Goal: Information Seeking & Learning: Understand process/instructions

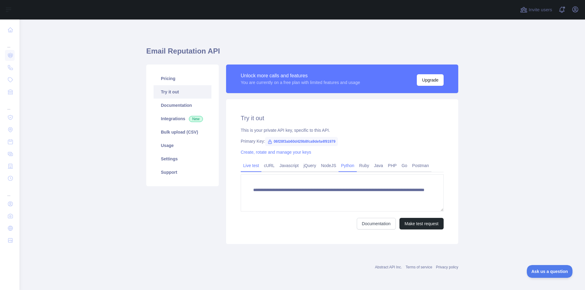
click at [347, 163] on link "Python" at bounding box center [348, 166] width 18 height 10
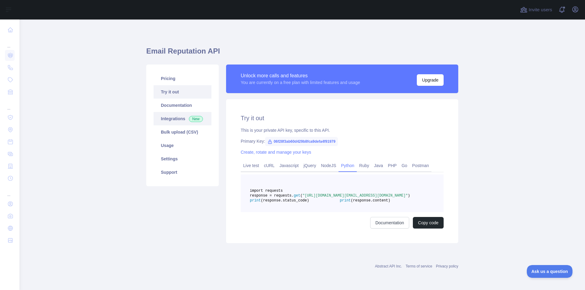
click at [189, 122] on span "New" at bounding box center [196, 119] width 14 height 6
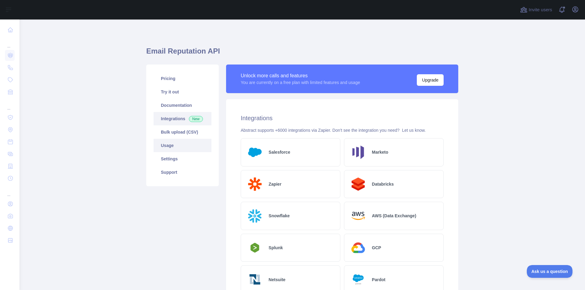
click at [180, 146] on link "Usage" at bounding box center [183, 145] width 58 height 13
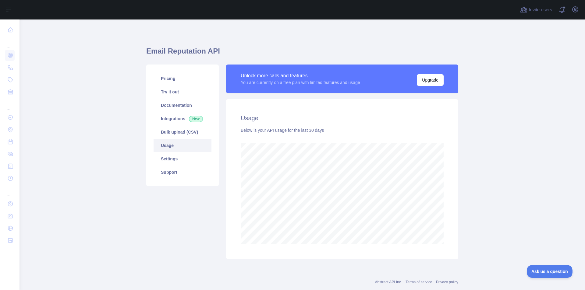
scroll to position [271, 561]
click at [178, 139] on link "Bulk upload (CSV)" at bounding box center [183, 132] width 58 height 13
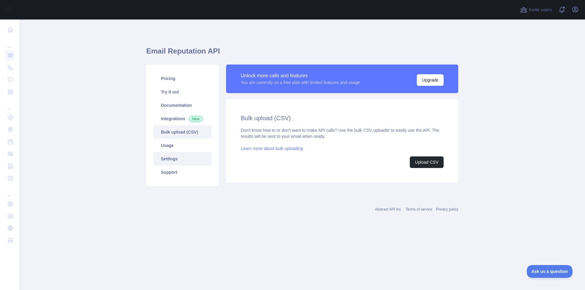
click at [190, 160] on link "Settings" at bounding box center [183, 158] width 58 height 13
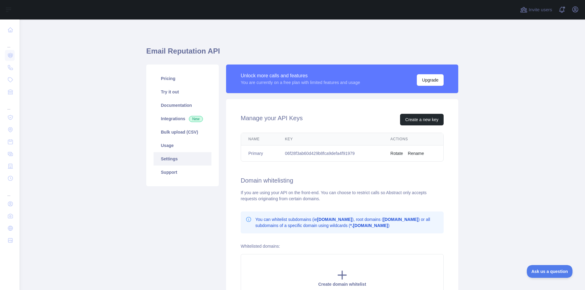
click at [170, 166] on link "Settings" at bounding box center [183, 158] width 58 height 13
drag, startPoint x: 366, startPoint y: 153, endPoint x: 283, endPoint y: 157, distance: 83.0
click at [283, 157] on td "06f28f3ab60d429b8fca9defa4f91979" at bounding box center [330, 154] width 105 height 16
copy td "06f28f3ab60d429b8fca9defa4f91979"
click at [174, 152] on link "Usage" at bounding box center [183, 145] width 58 height 13
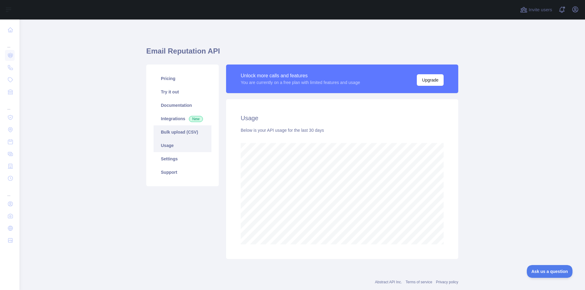
scroll to position [271, 561]
click at [178, 115] on link "Integrations New" at bounding box center [183, 118] width 58 height 13
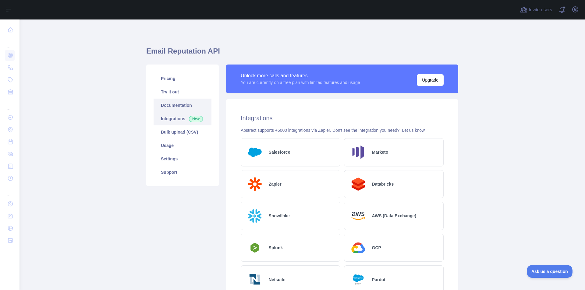
click at [183, 107] on link "Documentation" at bounding box center [183, 105] width 58 height 13
click at [172, 91] on link "Try it out" at bounding box center [183, 91] width 58 height 13
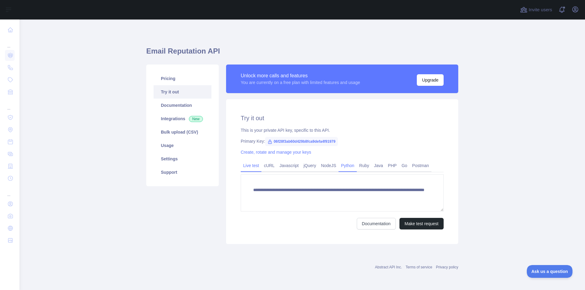
click at [343, 167] on link "Python" at bounding box center [348, 166] width 18 height 10
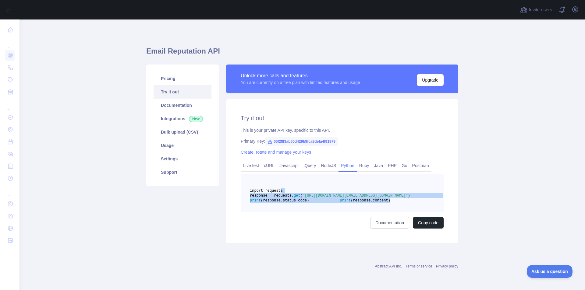
drag, startPoint x: 332, startPoint y: 213, endPoint x: 277, endPoint y: 189, distance: 60.0
click at [277, 189] on pre "import requests response = requests. get ( "[URL][DOMAIN_NAME][EMAIL_ADDRESS][D…" at bounding box center [342, 194] width 203 height 38
copy code "import requests response = requests. get ( "[URL][DOMAIN_NAME][EMAIL_ADDRESS][D…"
click at [493, 177] on main "Email Reputation API Pricing Try it out Documentation Integrations New Bulk upl…" at bounding box center [303, 155] width 566 height 271
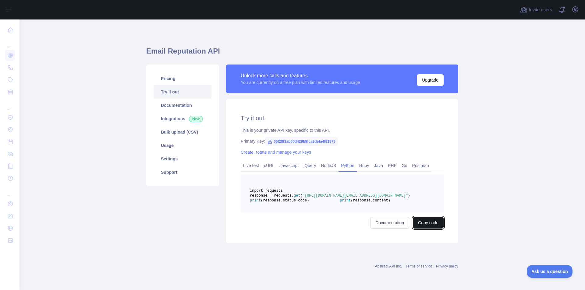
click at [440, 229] on button "Copy code" at bounding box center [428, 223] width 31 height 12
